Goal: Task Accomplishment & Management: Use online tool/utility

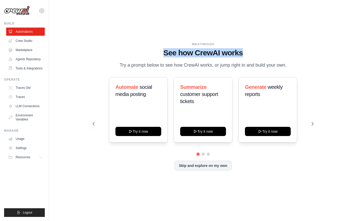
drag, startPoint x: 163, startPoint y: 50, endPoint x: 250, endPoint y: 50, distance: 87.7
click at [250, 50] on h1 "See how CrewAI works" at bounding box center [203, 52] width 221 height 9
drag, startPoint x: 220, startPoint y: 70, endPoint x: 127, endPoint y: 57, distance: 93.9
click at [127, 57] on div "WALKTHROUGH See how [PERSON_NAME] works Try a prompt below to see how [PERSON_N…" at bounding box center [203, 55] width 221 height 27
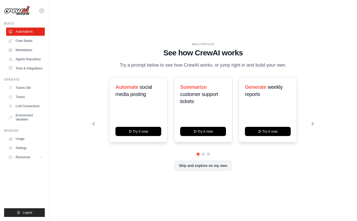
click at [127, 57] on div "WALKTHROUGH See how [PERSON_NAME] works Try a prompt below to see how [PERSON_N…" at bounding box center [203, 55] width 221 height 27
drag, startPoint x: 135, startPoint y: 91, endPoint x: 137, endPoint y: 100, distance: 9.4
click at [137, 98] on h3 "Automate social media posting" at bounding box center [138, 91] width 46 height 14
click at [197, 102] on h3 "Summarize customer support tickets" at bounding box center [203, 94] width 46 height 21
click at [237, 24] on div "WALKTHROUGH See how [PERSON_NAME] works Try a prompt below to see how [PERSON_N…" at bounding box center [202, 110] width 291 height 211
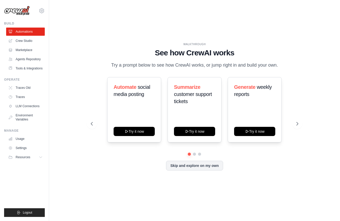
click at [237, 171] on div "Skip and explore on my own" at bounding box center [194, 166] width 207 height 10
click at [137, 90] on h3 "Automate social media posting" at bounding box center [133, 91] width 41 height 14
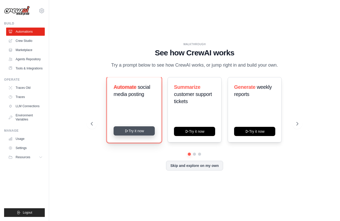
click at [136, 135] on button "Try it now" at bounding box center [133, 131] width 41 height 9
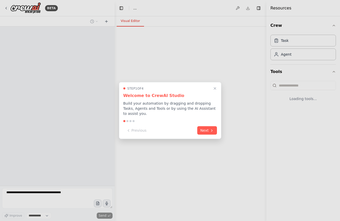
select select "****"
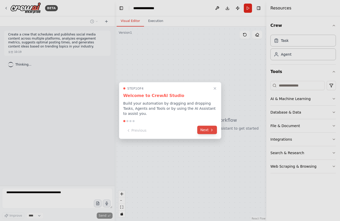
click at [208, 132] on button "Next" at bounding box center [207, 130] width 20 height 8
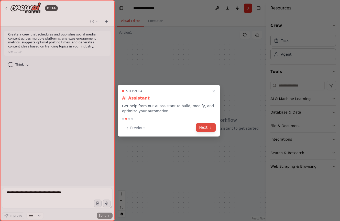
click at [205, 130] on button "Next" at bounding box center [206, 127] width 20 height 8
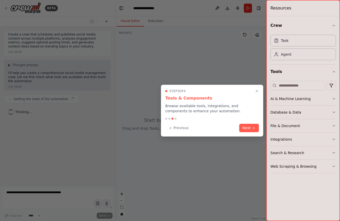
click at [235, 129] on div "Previous Next" at bounding box center [212, 128] width 94 height 8
click at [243, 130] on button "Next" at bounding box center [249, 127] width 20 height 8
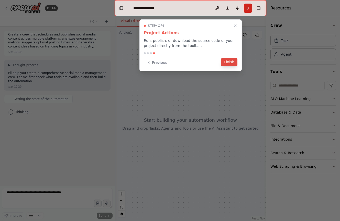
click at [231, 59] on button "Finish" at bounding box center [229, 62] width 16 height 8
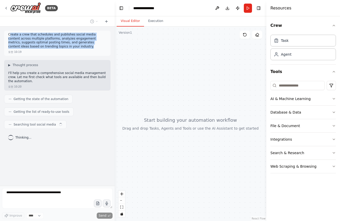
drag, startPoint x: 10, startPoint y: 35, endPoint x: 58, endPoint y: 45, distance: 48.8
click at [58, 45] on p "Create a crew that schedules and publishes social media content across multiple…" at bounding box center [57, 41] width 98 height 16
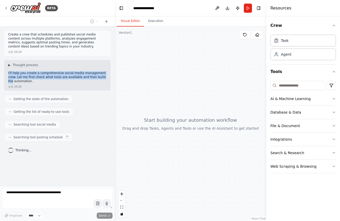
drag, startPoint x: 7, startPoint y: 74, endPoint x: 98, endPoint y: 76, distance: 90.8
click at [98, 76] on div "▶ Thought process I'll help you create a comprehensive social media management …" at bounding box center [57, 75] width 106 height 31
click at [98, 76] on p "I'll help you create a comprehensive social media management crew. Let me first…" at bounding box center [57, 77] width 98 height 12
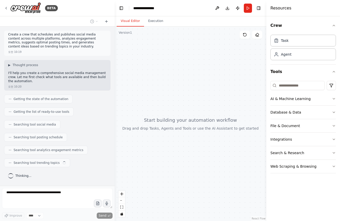
click at [157, 124] on div at bounding box center [191, 124] width 152 height 195
click at [152, 52] on div at bounding box center [191, 124] width 152 height 195
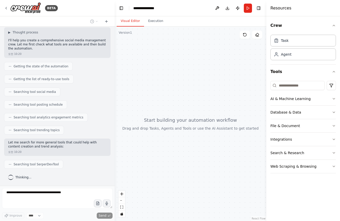
scroll to position [46, 0]
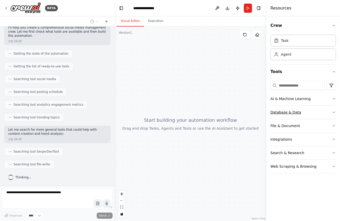
click at [318, 111] on button "Database & Data" at bounding box center [302, 112] width 65 height 13
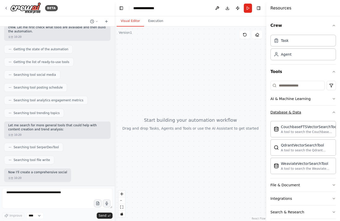
scroll to position [54, 0]
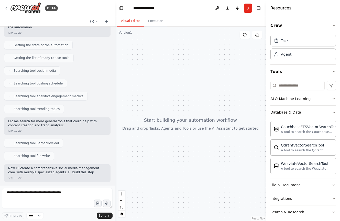
click at [321, 113] on button "Database & Data" at bounding box center [302, 112] width 65 height 13
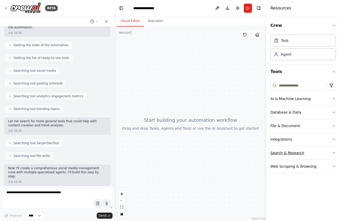
click at [308, 149] on button "Search & Research" at bounding box center [302, 152] width 65 height 13
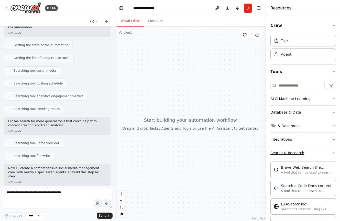
click at [313, 150] on button "Search & Research" at bounding box center [302, 152] width 65 height 13
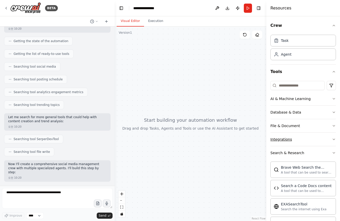
click at [312, 137] on button "Integrations" at bounding box center [302, 139] width 65 height 13
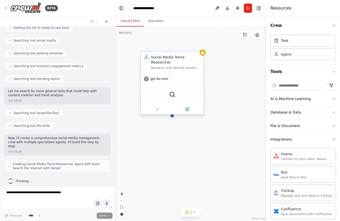
click at [163, 82] on div "gpt-4o-mini" at bounding box center [172, 78] width 63 height 11
click at [174, 98] on div "SerperDevTool" at bounding box center [172, 94] width 57 height 13
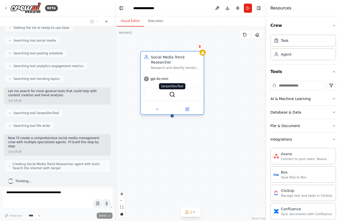
click at [174, 93] on img at bounding box center [172, 95] width 6 height 6
click at [171, 94] on img at bounding box center [172, 95] width 6 height 6
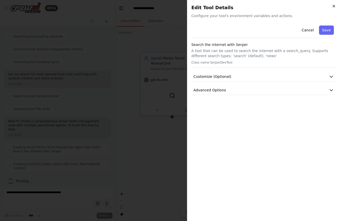
click at [334, 6] on icon "button" at bounding box center [334, 6] width 4 height 4
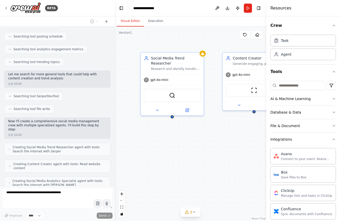
scroll to position [118, 0]
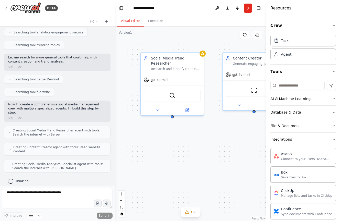
click at [183, 10] on header "**********" at bounding box center [191, 8] width 152 height 16
click at [8, 179] on div at bounding box center [11, 182] width 6 height 6
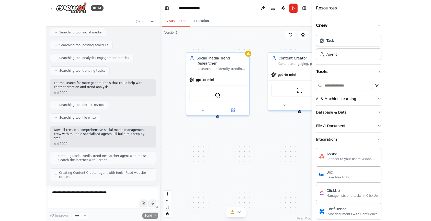
scroll to position [0, 0]
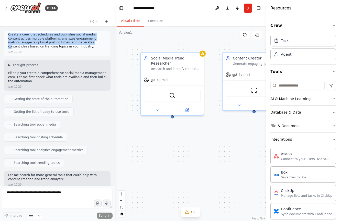
drag, startPoint x: 8, startPoint y: 35, endPoint x: 64, endPoint y: 44, distance: 57.1
click at [64, 44] on div "Create a crew that schedules and publishes social media content across multiple…" at bounding box center [57, 43] width 106 height 25
click at [64, 44] on p "Create a crew that schedules and publishes social media content across multiple…" at bounding box center [57, 41] width 98 height 16
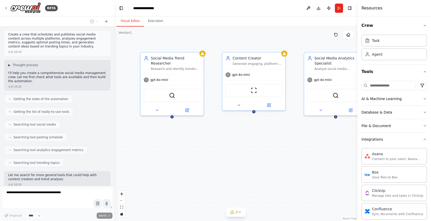
click at [338, 38] on button at bounding box center [336, 35] width 10 height 8
click at [336, 36] on icon at bounding box center [336, 35] width 4 height 4
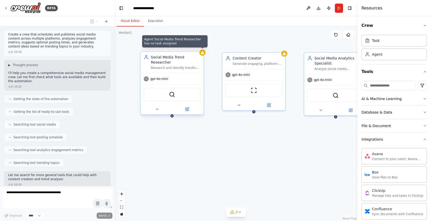
click at [204, 54] on icon at bounding box center [202, 52] width 3 height 3
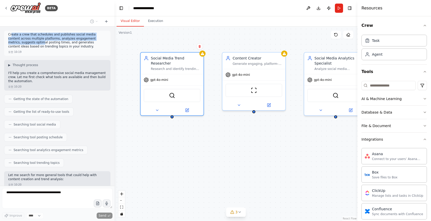
drag, startPoint x: 11, startPoint y: 35, endPoint x: 105, endPoint y: 66, distance: 98.2
click at [16, 42] on p "Create a crew that schedules and publishes social media content across multiple…" at bounding box center [57, 41] width 98 height 16
drag, startPoint x: 159, startPoint y: 82, endPoint x: 168, endPoint y: 88, distance: 11.1
click at [160, 83] on div "gpt-4o-mini" at bounding box center [172, 78] width 63 height 11
click at [173, 96] on img at bounding box center [172, 95] width 6 height 6
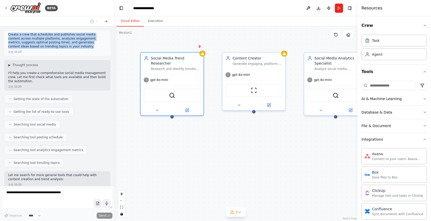
drag, startPoint x: 9, startPoint y: 34, endPoint x: 101, endPoint y: 47, distance: 92.9
click at [101, 47] on p "Create a crew that schedules and publishes social media content across multiple…" at bounding box center [57, 41] width 98 height 16
drag, startPoint x: 71, startPoint y: 47, endPoint x: 26, endPoint y: 35, distance: 47.1
click at [26, 35] on p "Create a crew that schedules and publishes social media content across multiple…" at bounding box center [57, 41] width 98 height 16
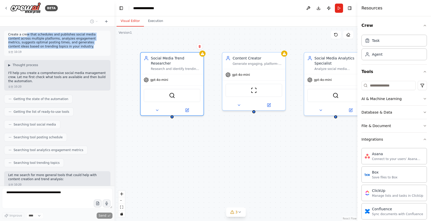
click at [26, 35] on p "Create a crew that schedules and publishes social media content across multiple…" at bounding box center [57, 41] width 98 height 16
drag, startPoint x: 9, startPoint y: 43, endPoint x: 59, endPoint y: 49, distance: 49.9
click at [59, 49] on p "Create a crew that schedules and publishes social media content across multiple…" at bounding box center [57, 41] width 98 height 16
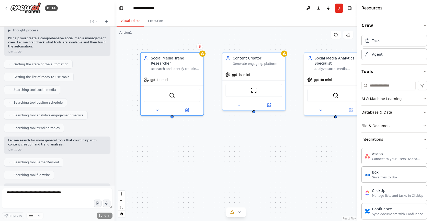
scroll to position [26, 0]
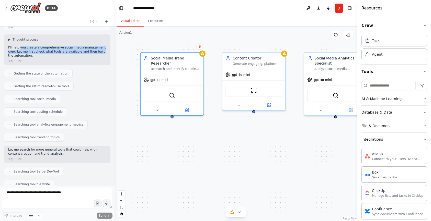
drag, startPoint x: 19, startPoint y: 48, endPoint x: 96, endPoint y: 54, distance: 77.1
click at [96, 54] on p "I'll help you create a comprehensive social media management crew. Let me first…" at bounding box center [57, 52] width 98 height 12
drag, startPoint x: 38, startPoint y: 56, endPoint x: 20, endPoint y: 50, distance: 19.4
click at [20, 50] on p "I'll help you create a comprehensive social media management crew. Let me first…" at bounding box center [57, 52] width 98 height 12
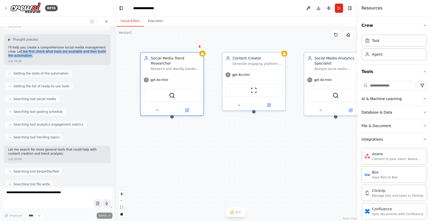
click at [20, 50] on p "I'll help you create a comprehensive social media management crew. Let me first…" at bounding box center [57, 52] width 98 height 12
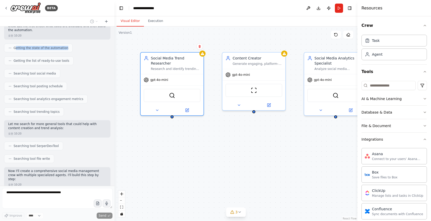
drag, startPoint x: 15, startPoint y: 48, endPoint x: 65, endPoint y: 48, distance: 49.6
click at [65, 48] on div "Getting the state of the automation" at bounding box center [38, 48] width 69 height 9
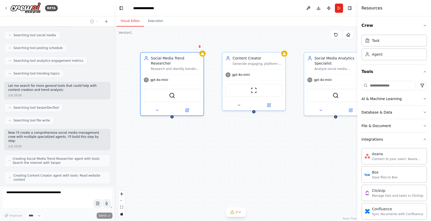
scroll to position [102, 0]
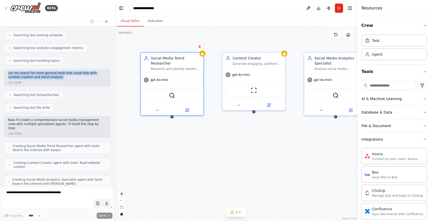
drag, startPoint x: 7, startPoint y: 73, endPoint x: 50, endPoint y: 76, distance: 42.8
click at [50, 76] on div "Let me search for more general tools that could help with content creation and …" at bounding box center [57, 77] width 106 height 17
click at [50, 76] on p "Let me search for more general tools that could help with content creation and …" at bounding box center [57, 75] width 98 height 8
drag, startPoint x: 51, startPoint y: 77, endPoint x: 26, endPoint y: 73, distance: 25.6
click at [26, 73] on p "Let me search for more general tools that could help with content creation and …" at bounding box center [57, 75] width 98 height 8
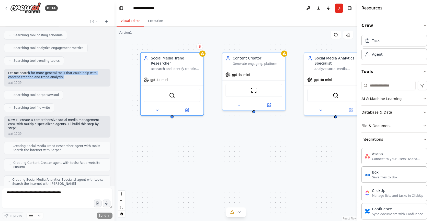
click at [26, 73] on p "Let me search for more general tools that could help with content creation and …" at bounding box center [57, 75] width 98 height 8
drag, startPoint x: 28, startPoint y: 73, endPoint x: 54, endPoint y: 77, distance: 26.4
click at [54, 77] on p "Let me search for more general tools that could help with content creation and …" at bounding box center [57, 75] width 98 height 8
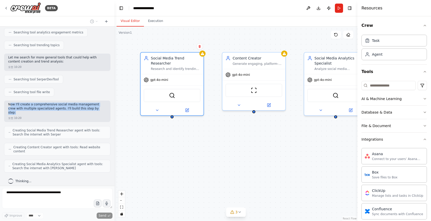
drag, startPoint x: 10, startPoint y: 104, endPoint x: 98, endPoint y: 108, distance: 88.0
click at [98, 108] on p "Now I'll create a comprehensive social media management crew with multiple spec…" at bounding box center [57, 109] width 98 height 12
drag, startPoint x: 93, startPoint y: 108, endPoint x: 20, endPoint y: 107, distance: 73.4
click at [20, 107] on p "Now I'll create a comprehensive social media management crew with multiple spec…" at bounding box center [57, 109] width 98 height 12
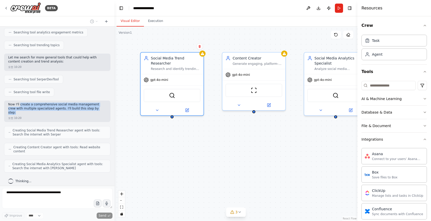
click at [20, 107] on p "Now I'll create a comprehensive social media management crew with multiple spec…" at bounding box center [57, 109] width 98 height 12
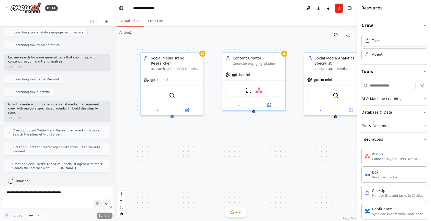
click at [339, 142] on button "Integrations" at bounding box center [393, 139] width 65 height 13
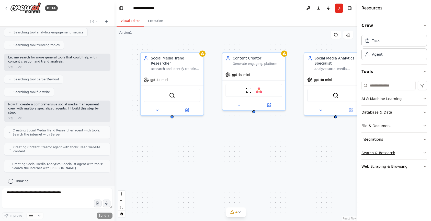
click at [339, 156] on button "Search & Research" at bounding box center [393, 152] width 65 height 13
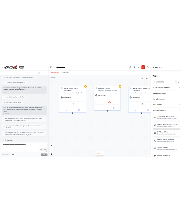
scroll to position [153, 0]
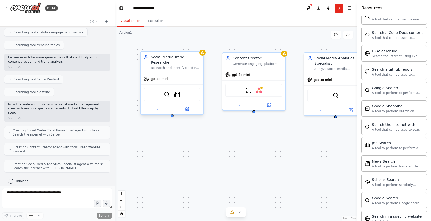
click at [170, 94] on div "SerperDevTool SerplyNewsSearchTool" at bounding box center [172, 94] width 57 height 13
click at [175, 94] on img at bounding box center [177, 95] width 6 height 6
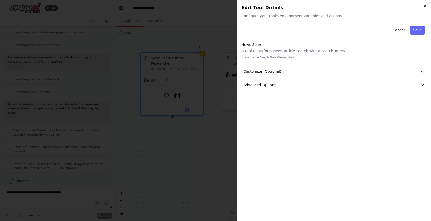
click at [339, 6] on icon "button" at bounding box center [425, 6] width 4 height 4
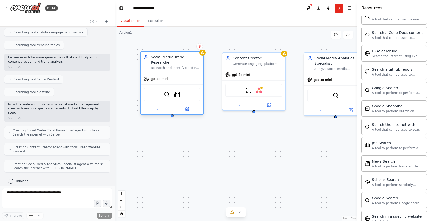
click at [157, 113] on div at bounding box center [172, 109] width 63 height 10
click at [157, 111] on button at bounding box center [157, 109] width 29 height 6
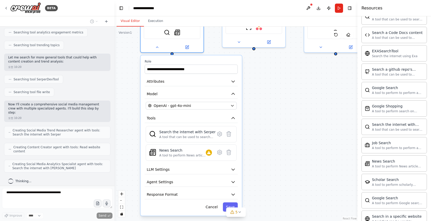
drag, startPoint x: 284, startPoint y: 141, endPoint x: 285, endPoint y: 84, distance: 57.8
click at [285, 84] on div "**********" at bounding box center [236, 124] width 243 height 195
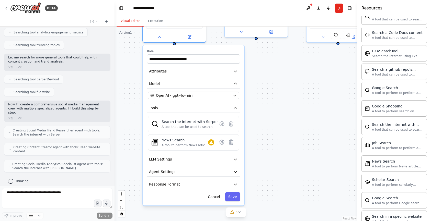
drag, startPoint x: 274, startPoint y: 117, endPoint x: 277, endPoint y: 108, distance: 9.9
click at [277, 108] on div "**********" at bounding box center [236, 124] width 243 height 195
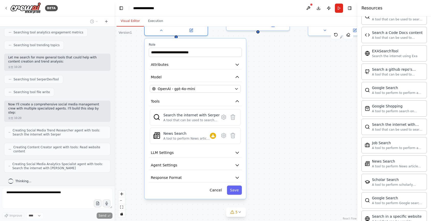
drag, startPoint x: 270, startPoint y: 138, endPoint x: 271, endPoint y: 135, distance: 3.7
click at [271, 135] on div "**********" at bounding box center [236, 124] width 243 height 195
click at [230, 191] on button "Save" at bounding box center [234, 189] width 15 height 9
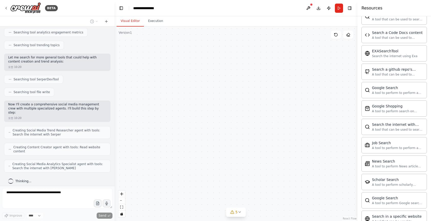
click at [215, 89] on div "Social Media Trend Researcher Research and identify trending topics, hashtags, …" at bounding box center [236, 124] width 243 height 195
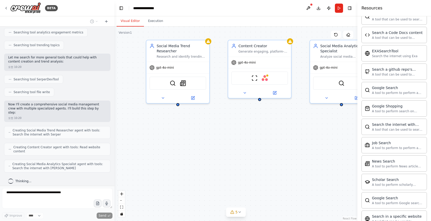
drag, startPoint x: 217, startPoint y: 92, endPoint x: 228, endPoint y: 172, distance: 80.7
click at [228, 172] on div "Social Media Trend Researcher Research and identify trending topics, hashtags, …" at bounding box center [236, 124] width 243 height 195
click at [177, 106] on div "Social Media Trend Researcher Research and identify trending topics, hashtags, …" at bounding box center [236, 124] width 243 height 195
drag, startPoint x: 178, startPoint y: 112, endPoint x: 259, endPoint y: 101, distance: 82.5
click at [258, 100] on div "Social Media Trend Researcher Research and identify trending topics, hashtags, …" at bounding box center [236, 124] width 243 height 195
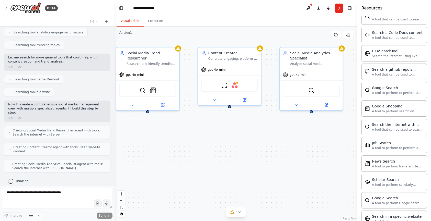
drag, startPoint x: 260, startPoint y: 101, endPoint x: 241, endPoint y: 106, distance: 20.1
click at [240, 106] on div "Social Media Trend Researcher Research and identify trending topics, hashtags, …" at bounding box center [236, 124] width 243 height 195
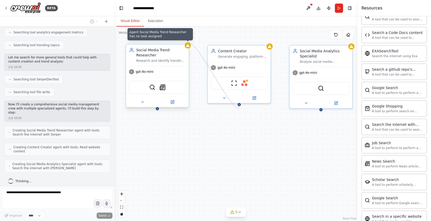
drag, startPoint x: 239, startPoint y: 105, endPoint x: 189, endPoint y: 48, distance: 75.4
click at [189, 48] on div "Agent Social Media Trend Researcher has no task assigned Social Media Trend Res…" at bounding box center [221, 116] width 243 height 195
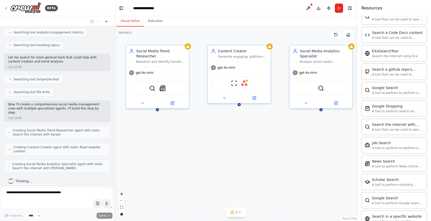
click at [269, 144] on div "Social Media Trend Researcher Research and identify trending topics, hashtags, …" at bounding box center [236, 124] width 243 height 195
drag, startPoint x: 321, startPoint y: 111, endPoint x: 237, endPoint y: 106, distance: 83.3
click at [237, 106] on div "Social Media Trend Researcher Research and identify trending topics, hashtags, …" at bounding box center [236, 124] width 243 height 195
click at [241, 124] on div "Social Media Trend Researcher Research and identify trending topics, hashtags, …" at bounding box center [236, 124] width 243 height 195
click at [231, 71] on div "gpt-4o-mini" at bounding box center [239, 66] width 63 height 11
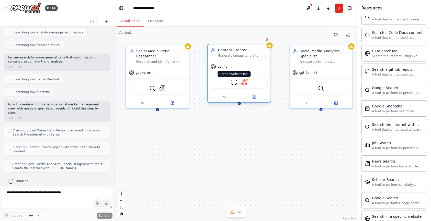
click at [232, 83] on img at bounding box center [234, 82] width 6 height 6
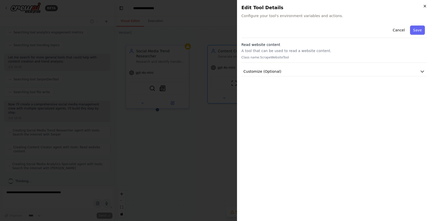
click at [339, 7] on icon "button" at bounding box center [425, 6] width 2 height 2
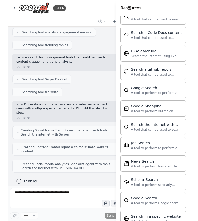
scroll to position [0, 0]
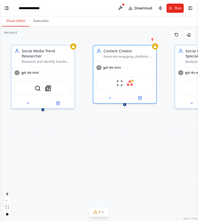
select select "****"
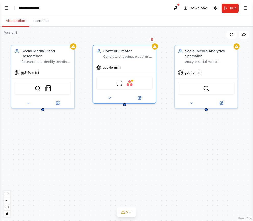
scroll to position [108, 0]
